Goal: Task Accomplishment & Management: Manage account settings

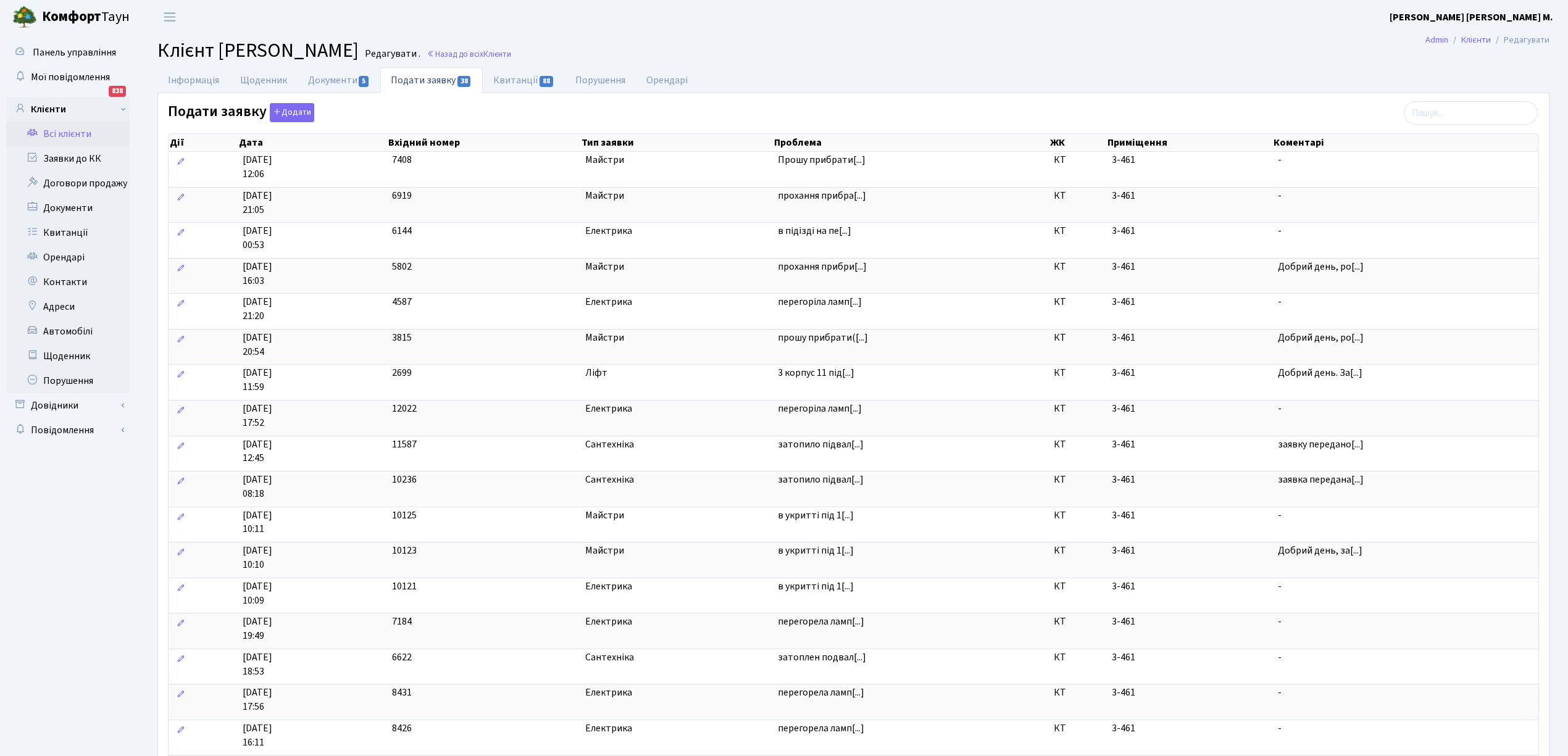
select select "25"
click at [61, 154] on link "Заявки до КК" at bounding box center [67, 158] width 124 height 25
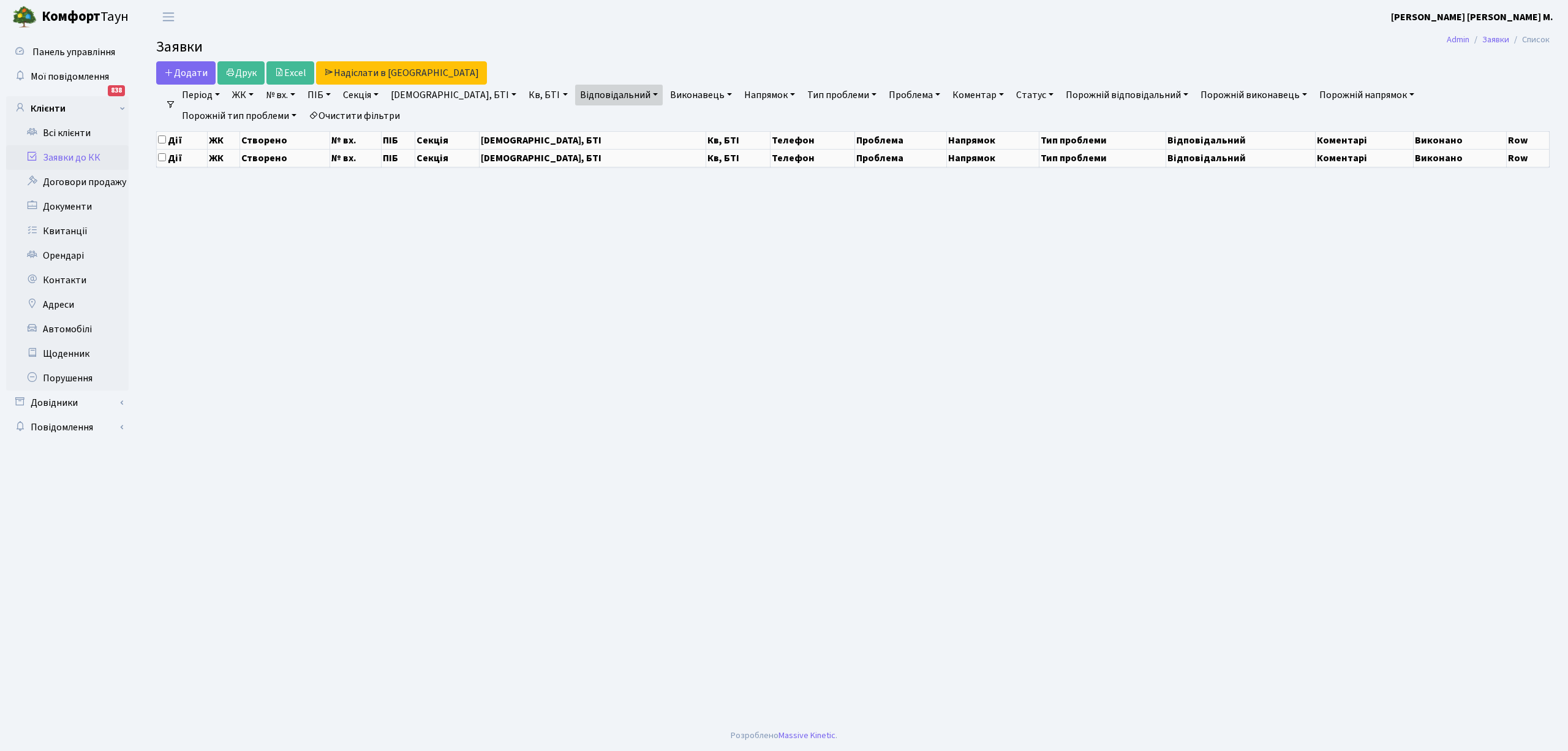
select select "25"
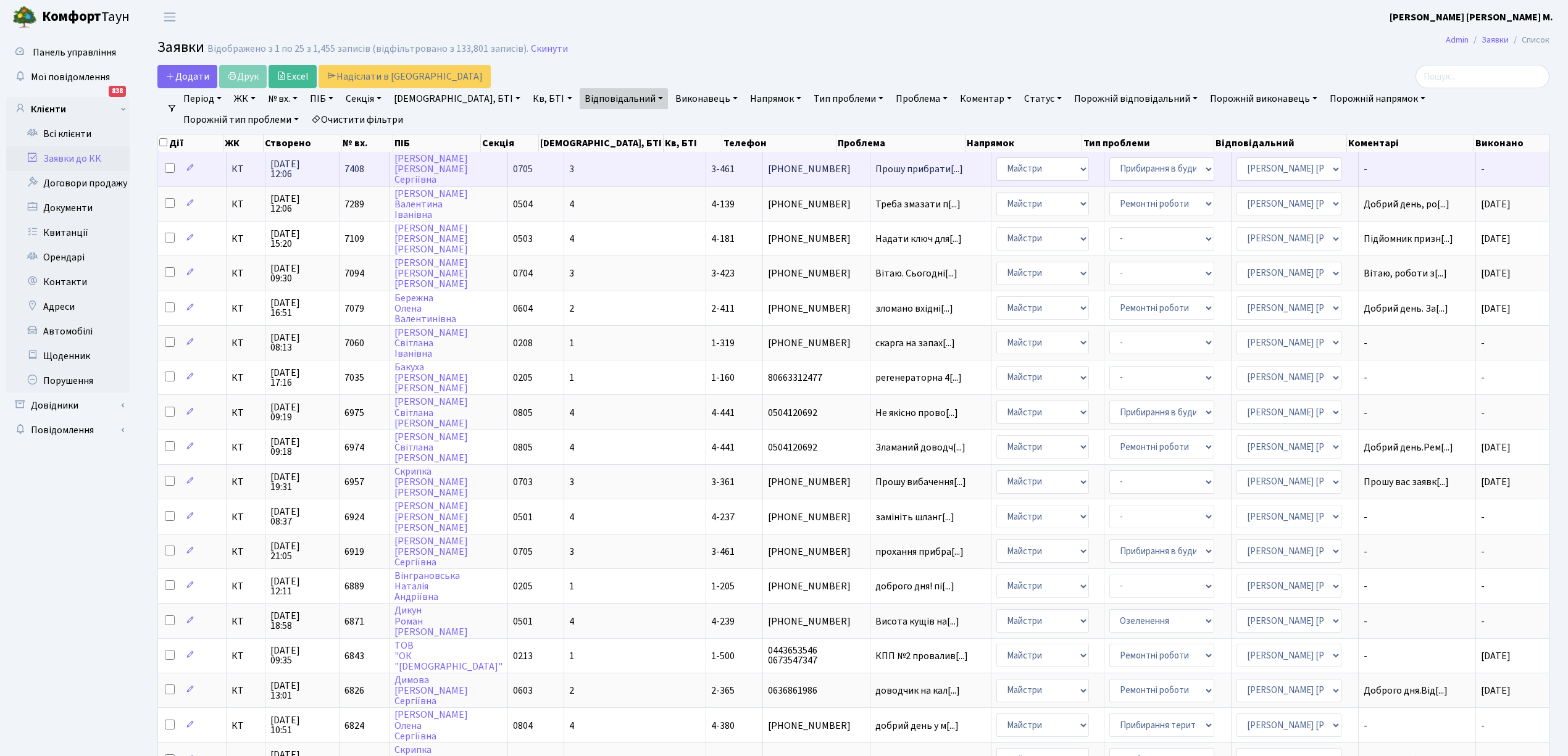
click at [1372, 166] on span "-" at bounding box center [1417, 169] width 107 height 10
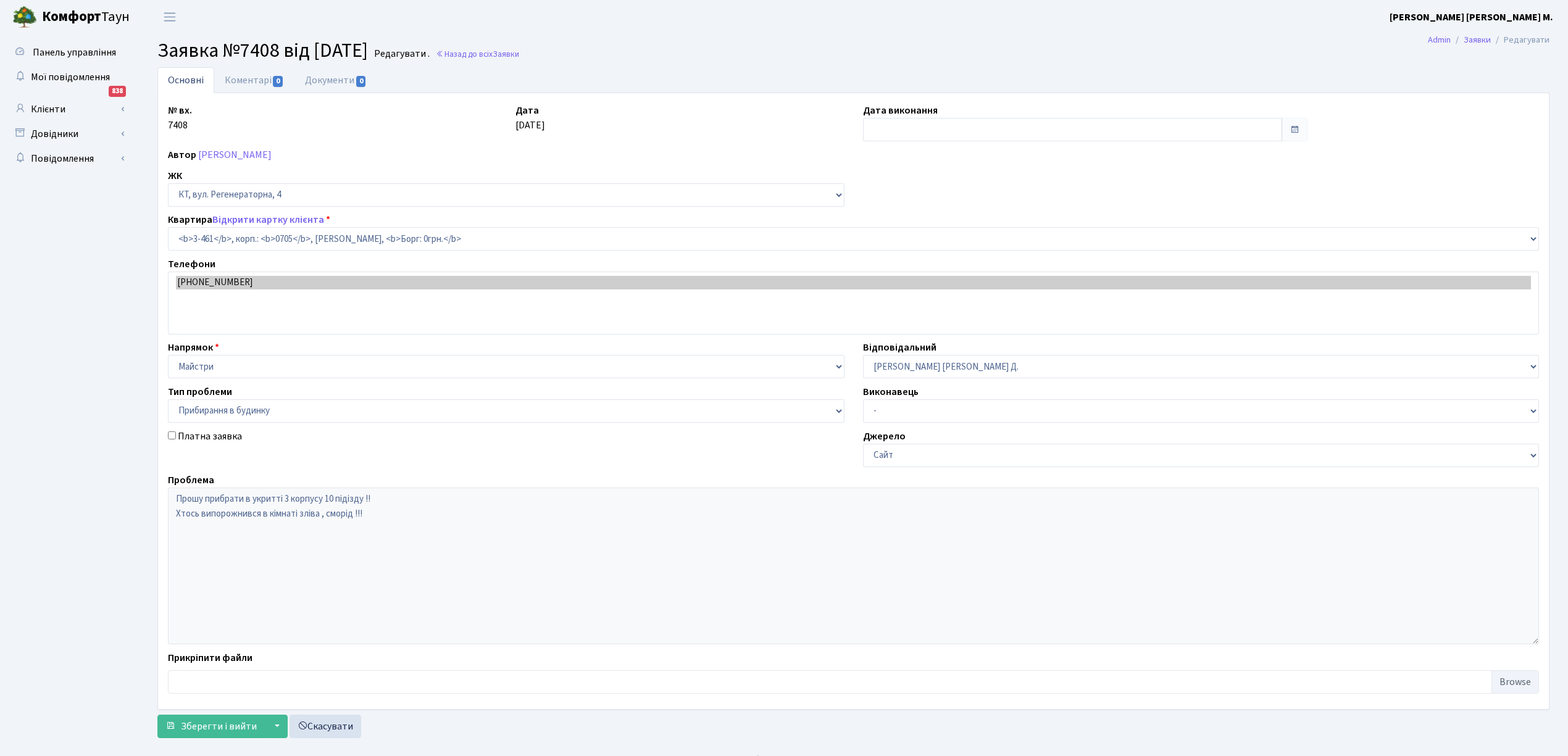
select select "1679"
select select "58"
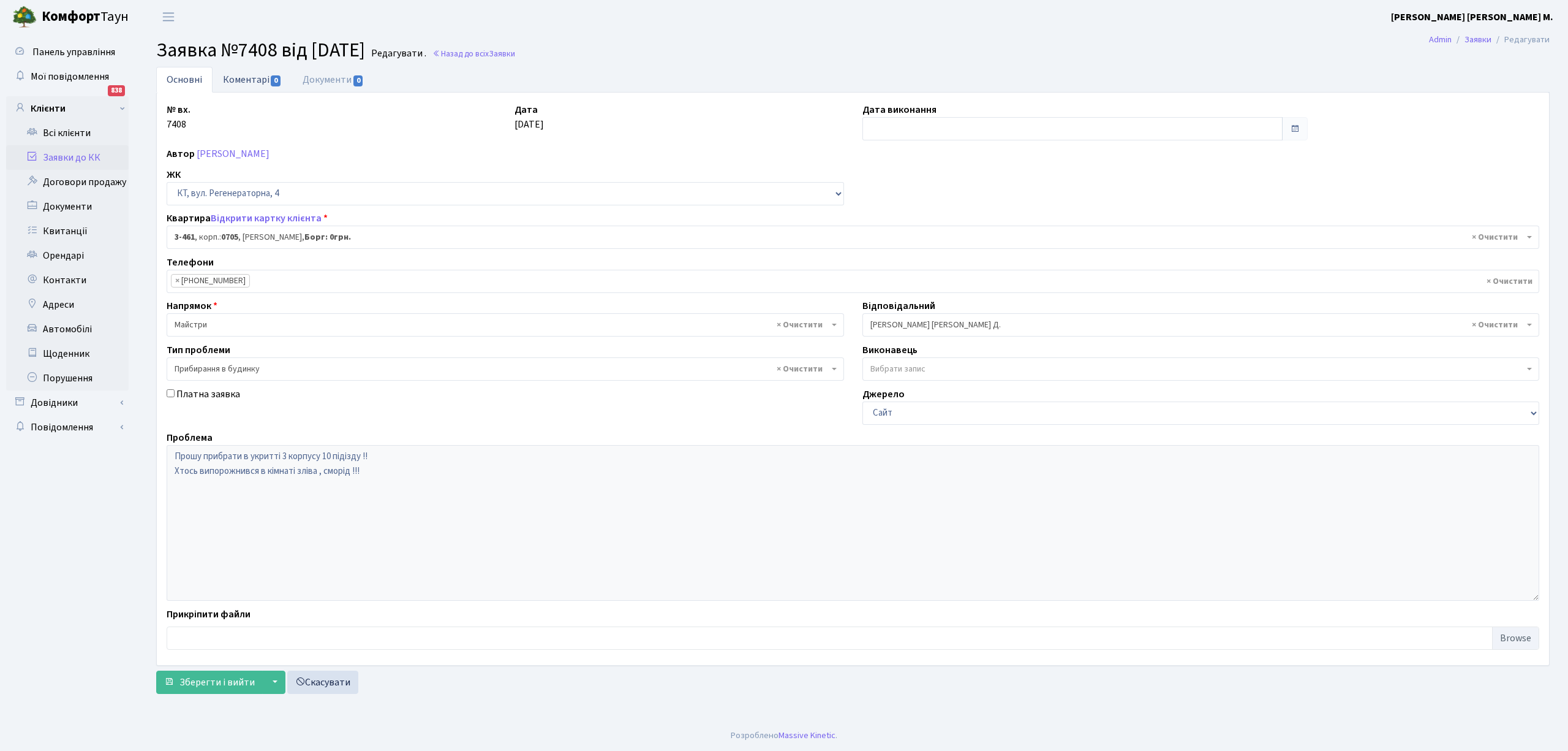
click at [235, 74] on link "Коментарі 0" at bounding box center [252, 79] width 80 height 25
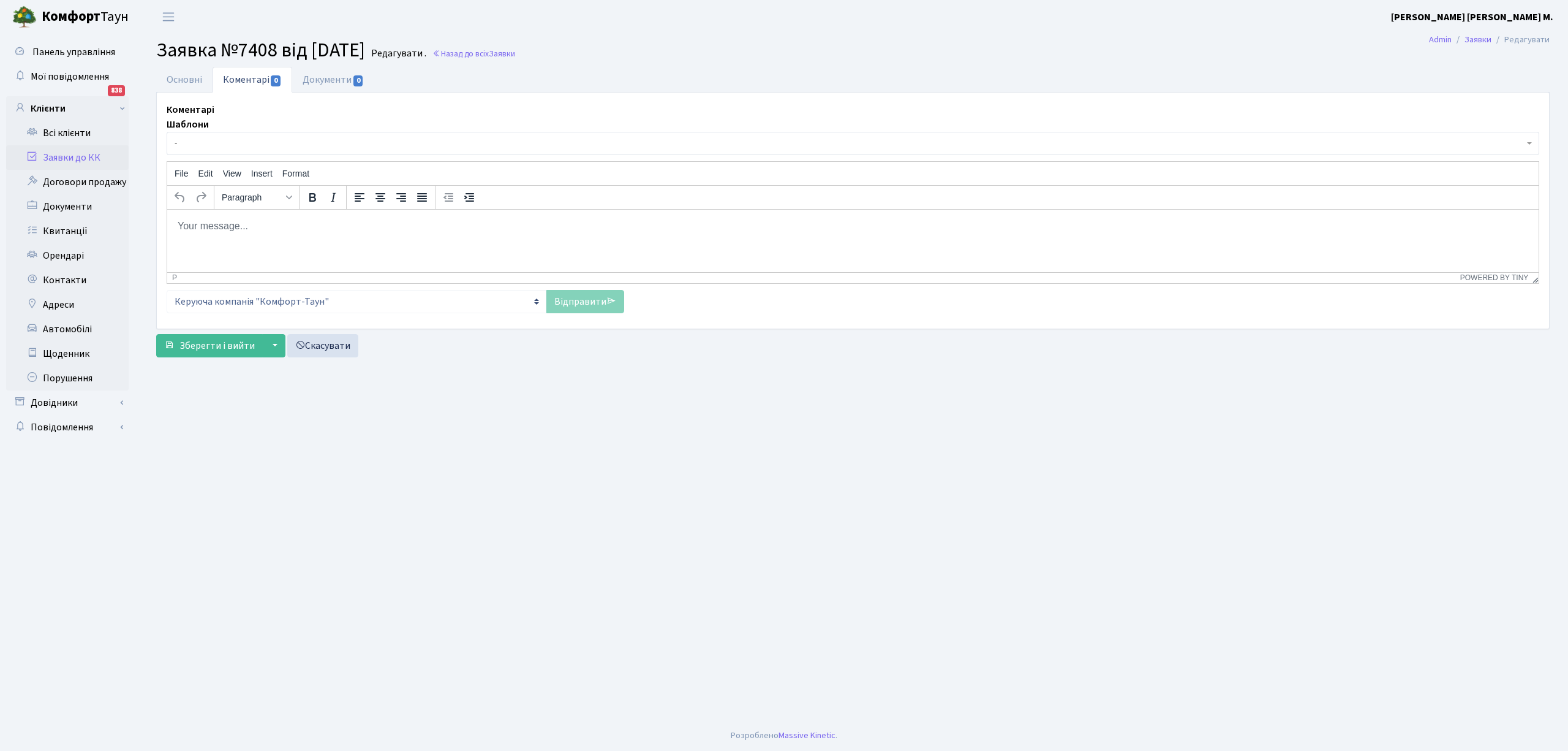
click at [193, 131] on label "Шаблони" at bounding box center [187, 124] width 42 height 15
click at [167, 131] on select "- Відмова [PERSON_NAME] прийнято в роботу Передано до "Майстерліфт" Направлено …" at bounding box center [167, 131] width 1 height 1
click at [194, 144] on span "-" at bounding box center [842, 143] width 1337 height 12
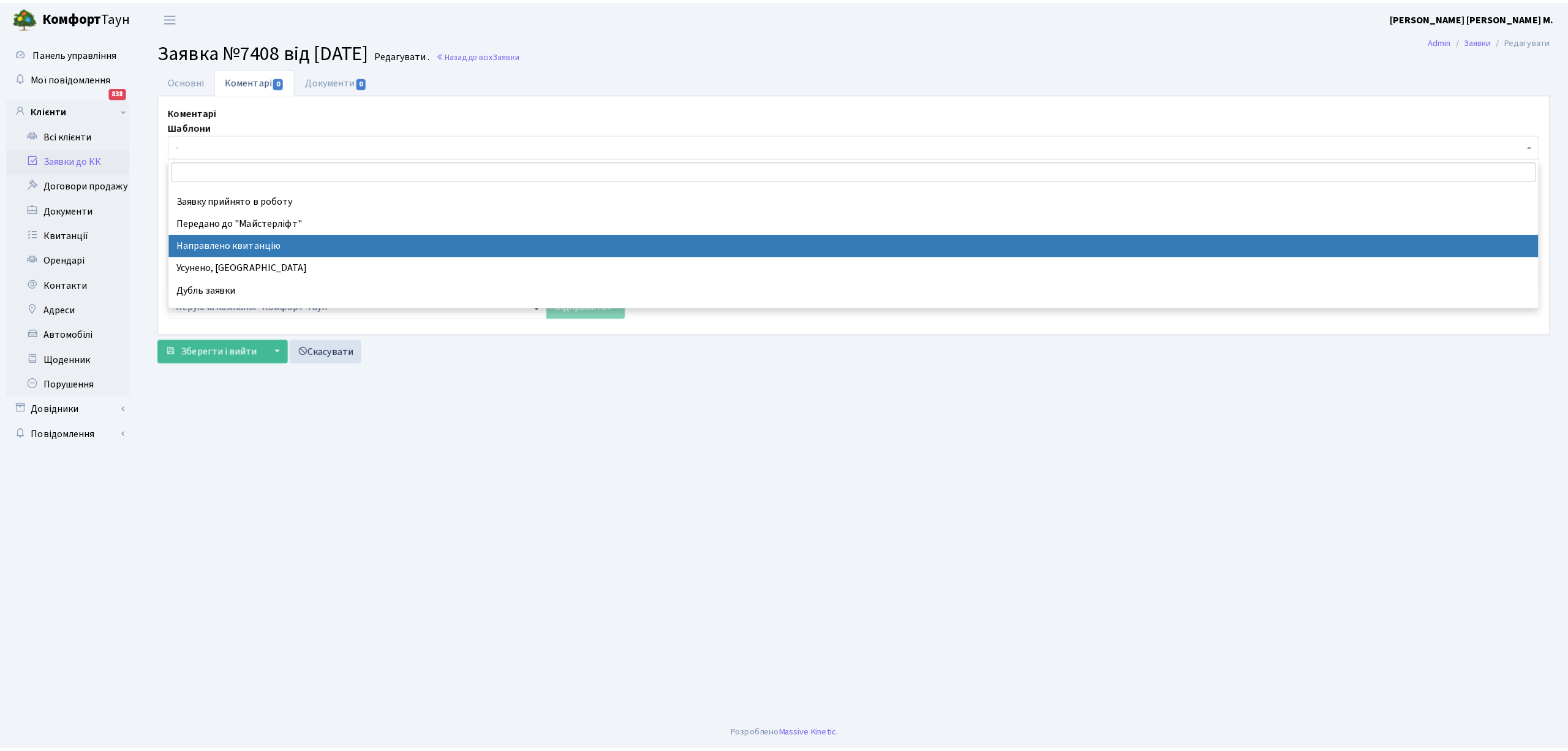
scroll to position [82, 0]
drag, startPoint x: 244, startPoint y: 239, endPoint x: 88, endPoint y: 32, distance: 259.2
select select "15"
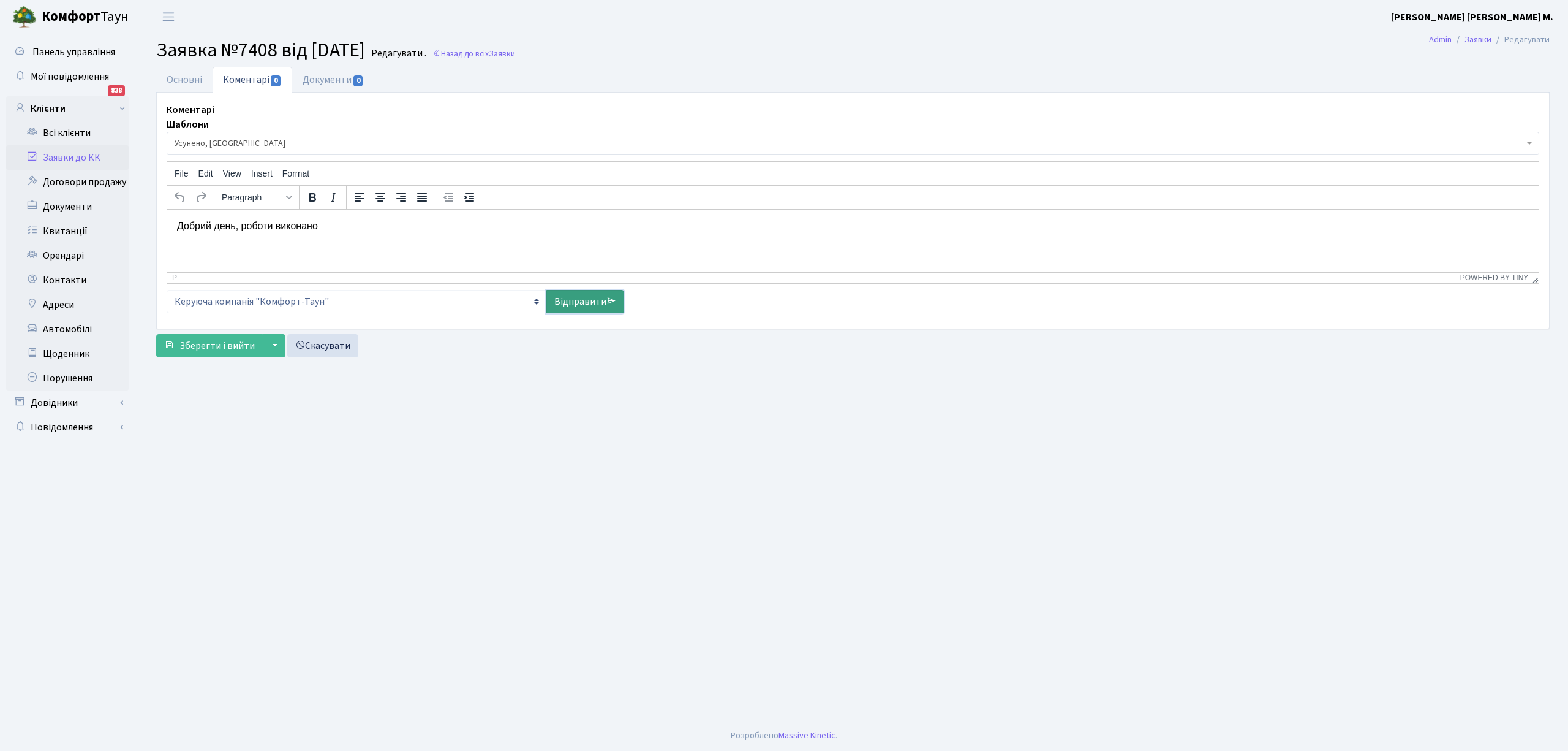
click at [608, 298] on icon at bounding box center [611, 301] width 9 height 9
select select
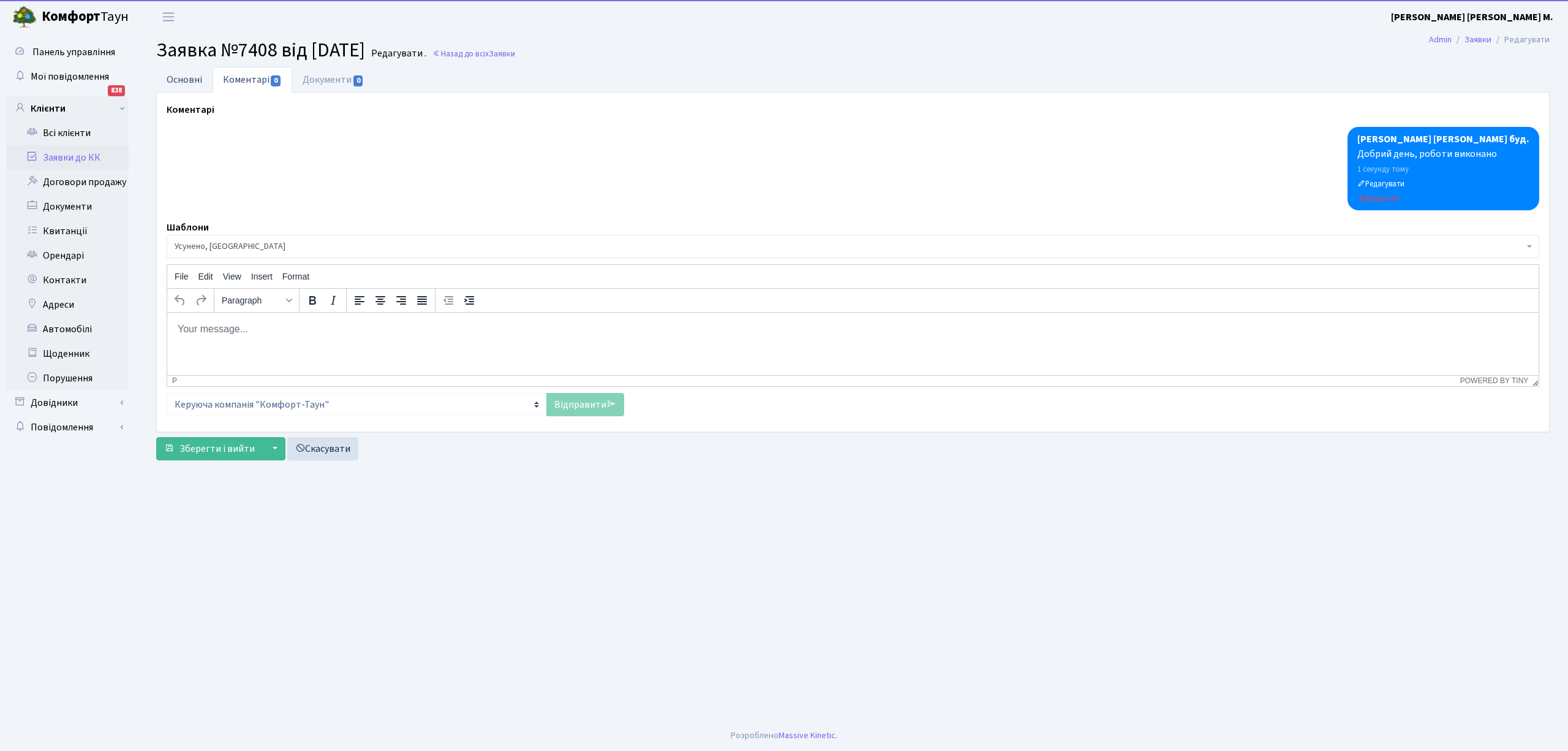
click at [187, 82] on link "Основні" at bounding box center [185, 79] width 57 height 25
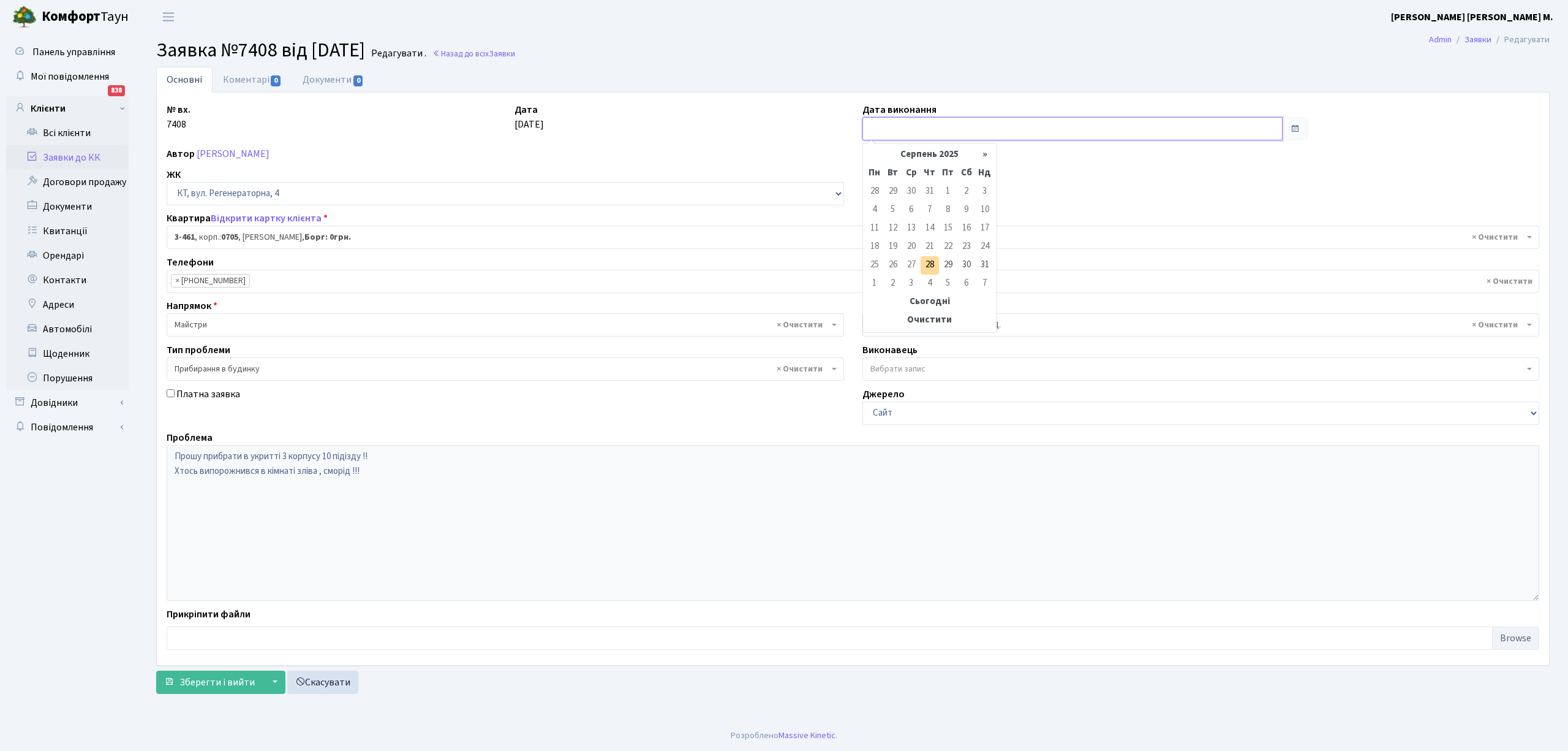
click at [952, 137] on input "text" at bounding box center [1073, 128] width 420 height 23
click at [931, 253] on td "21" at bounding box center [929, 247] width 18 height 18
click at [929, 266] on td "28" at bounding box center [929, 265] width 18 height 18
type input "[DATE]"
click at [192, 689] on span "Зберегти і вийти" at bounding box center [217, 682] width 76 height 14
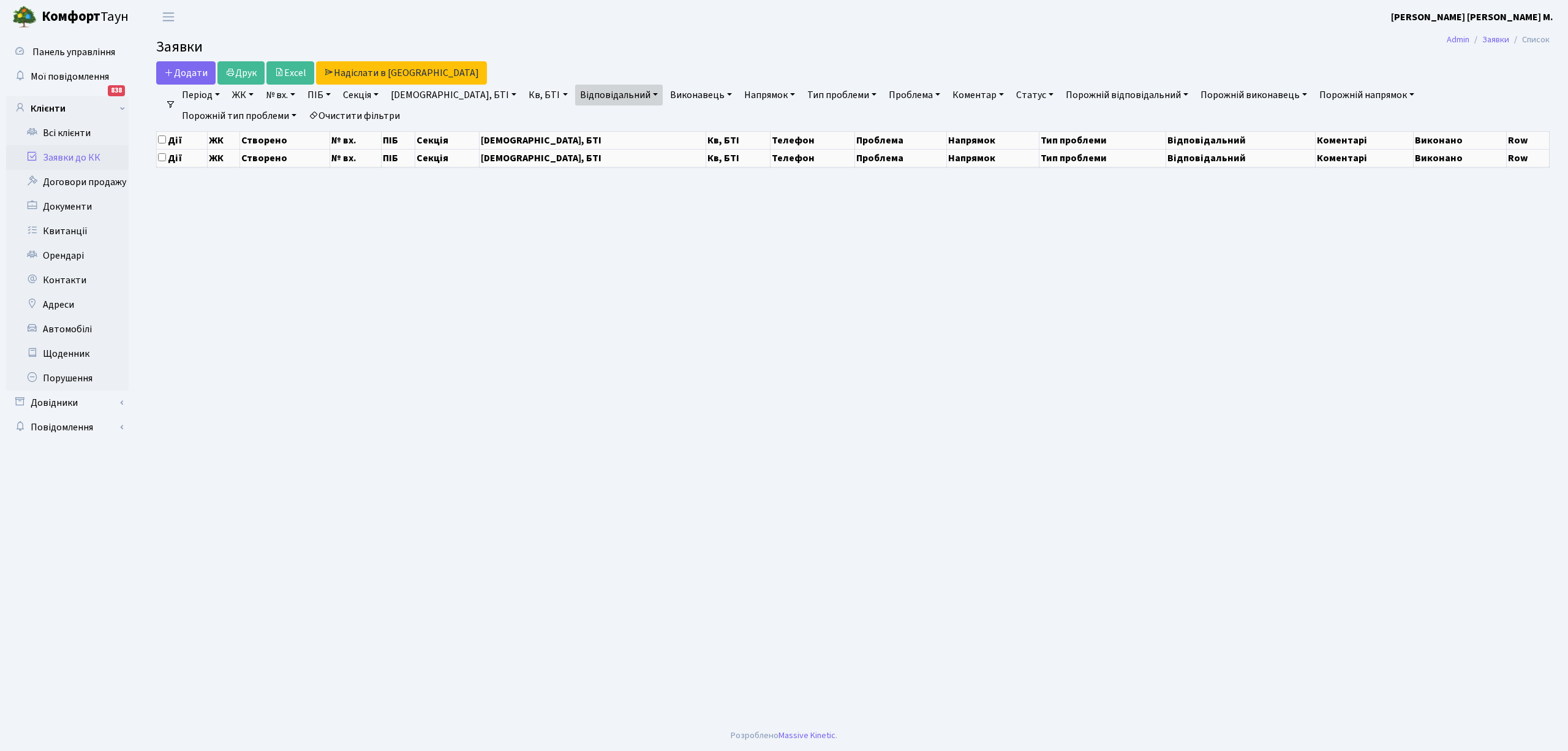
select select "25"
